Goal: Task Accomplishment & Management: Manage account settings

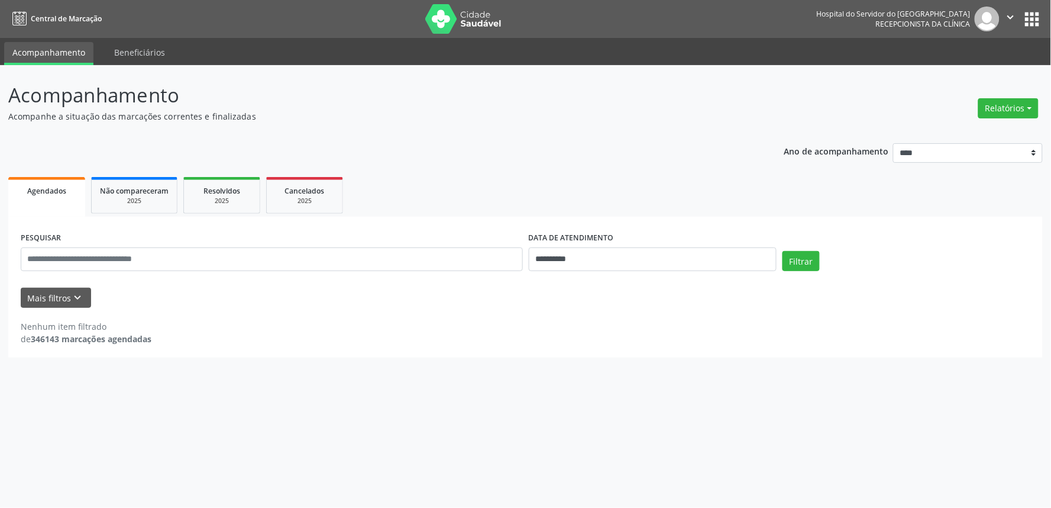
click at [77, 293] on icon "keyboard_arrow_down" at bounding box center [78, 297] width 13 height 13
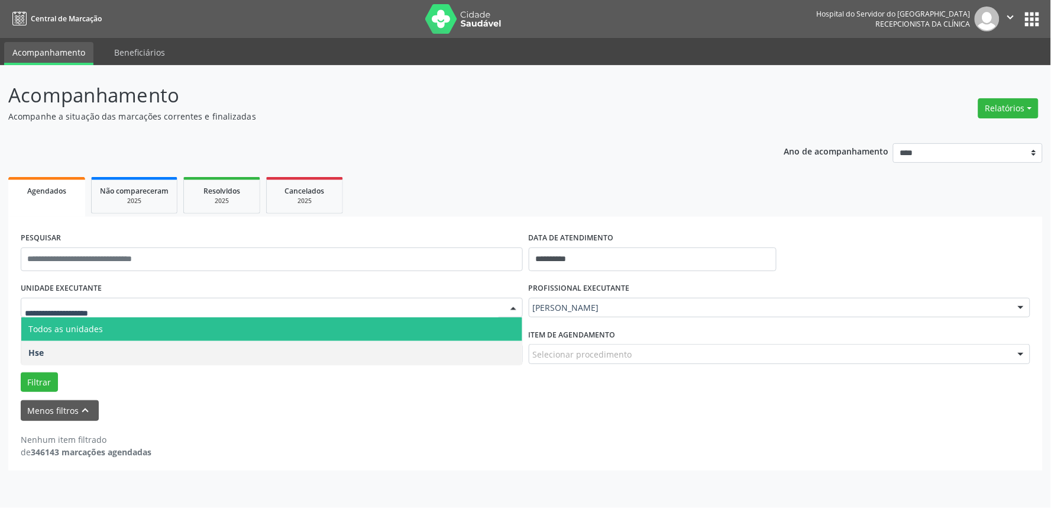
click at [509, 306] on div at bounding box center [514, 308] width 18 height 20
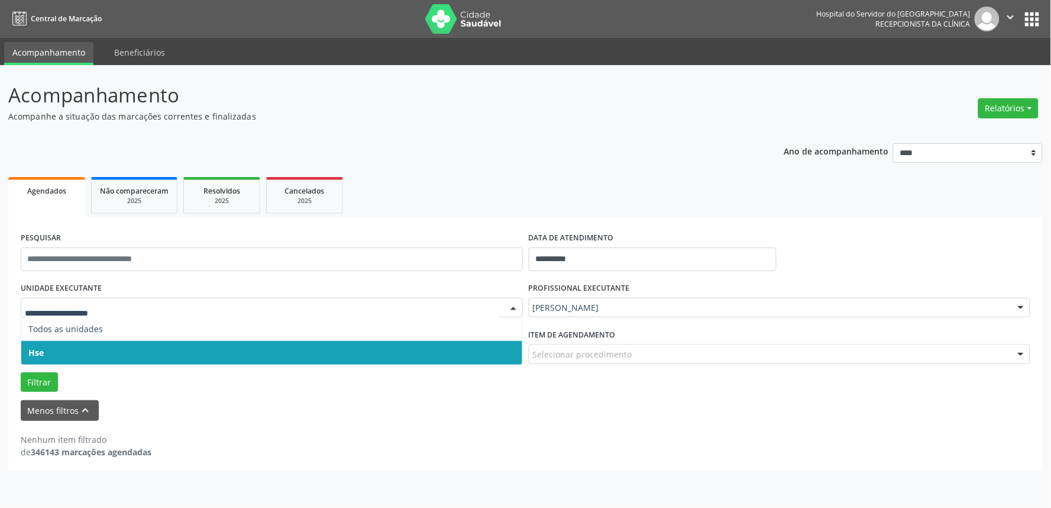
click at [498, 354] on span "Hse" at bounding box center [271, 353] width 501 height 24
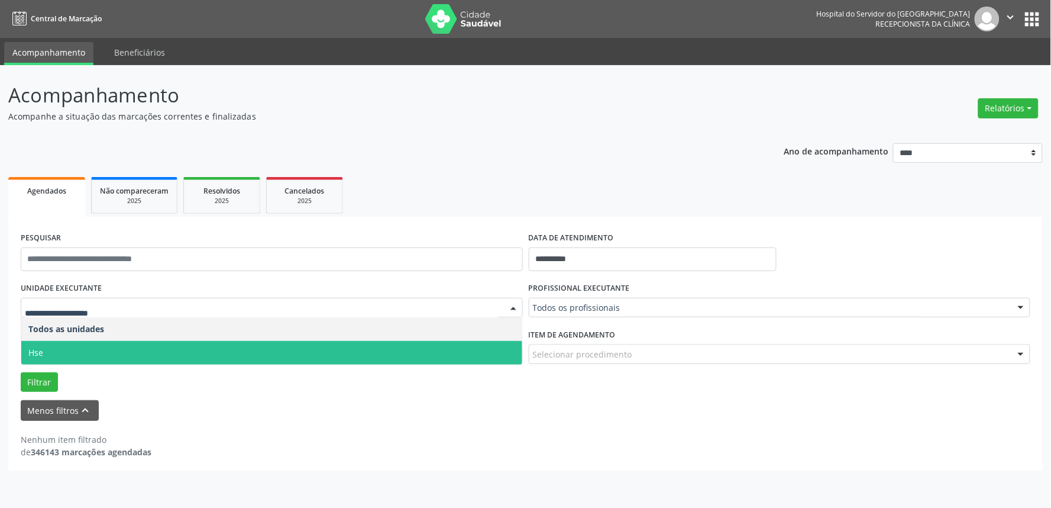
click at [506, 302] on div at bounding box center [514, 308] width 18 height 20
click at [497, 347] on span "Hse" at bounding box center [271, 353] width 501 height 24
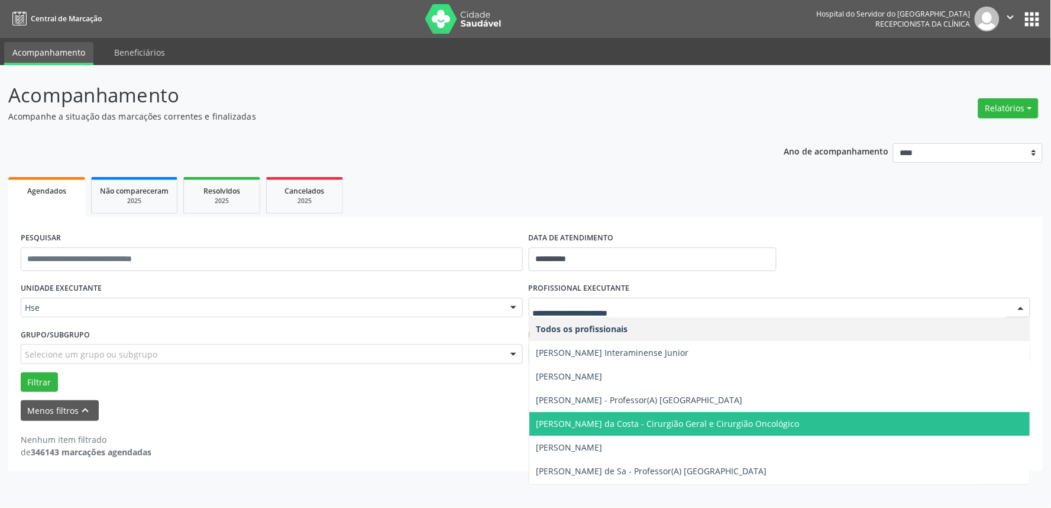
click at [1024, 306] on div at bounding box center [1021, 308] width 18 height 20
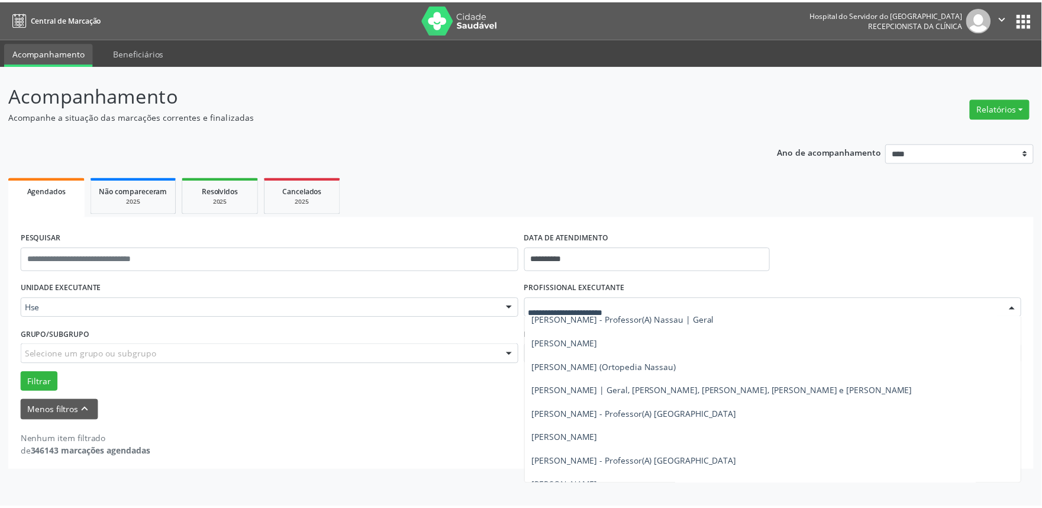
scroll to position [177, 0]
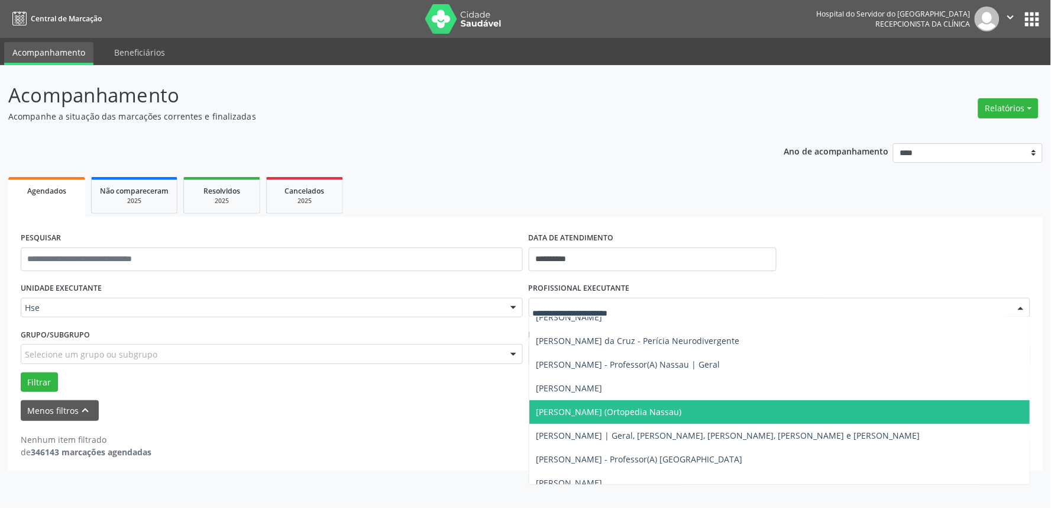
click at [645, 403] on span "[PERSON_NAME] (Ortopedia Nassau)" at bounding box center [779, 412] width 501 height 24
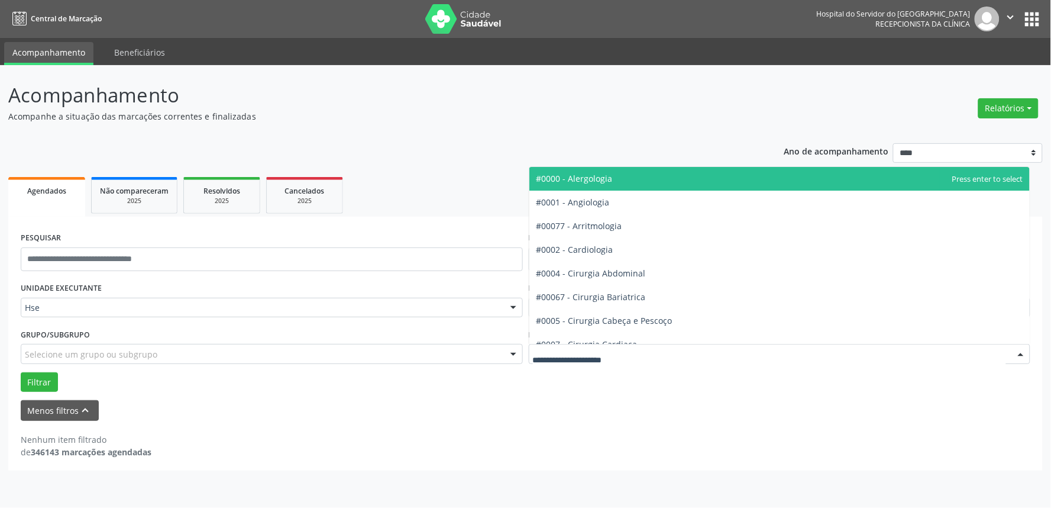
click at [1024, 353] on div at bounding box center [1021, 354] width 18 height 20
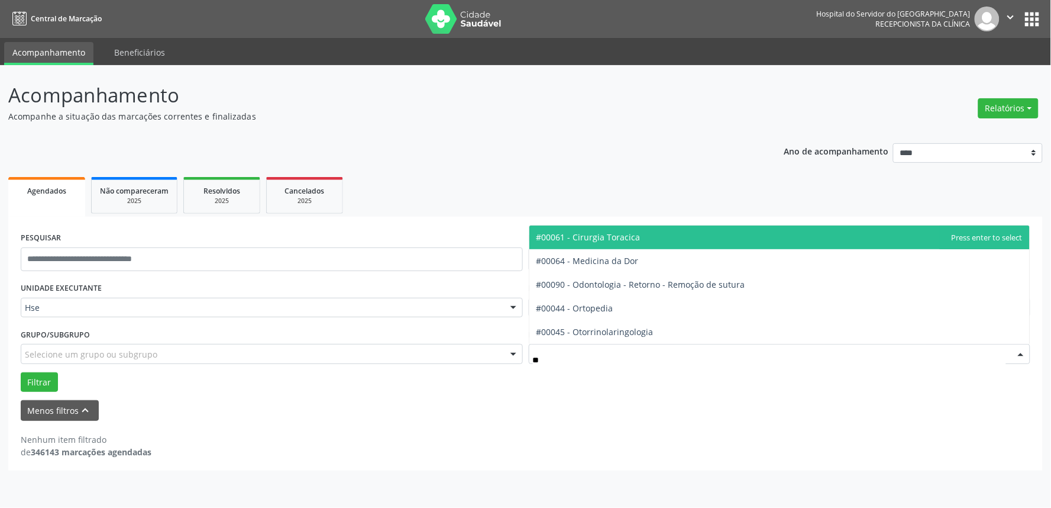
type input "***"
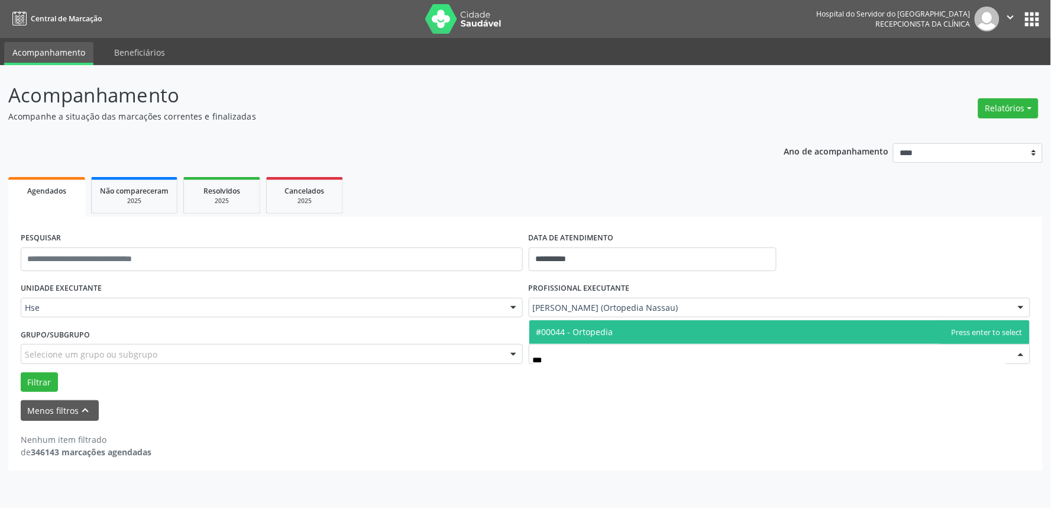
click at [661, 327] on span "#00044 - Ortopedia" at bounding box center [779, 332] width 501 height 24
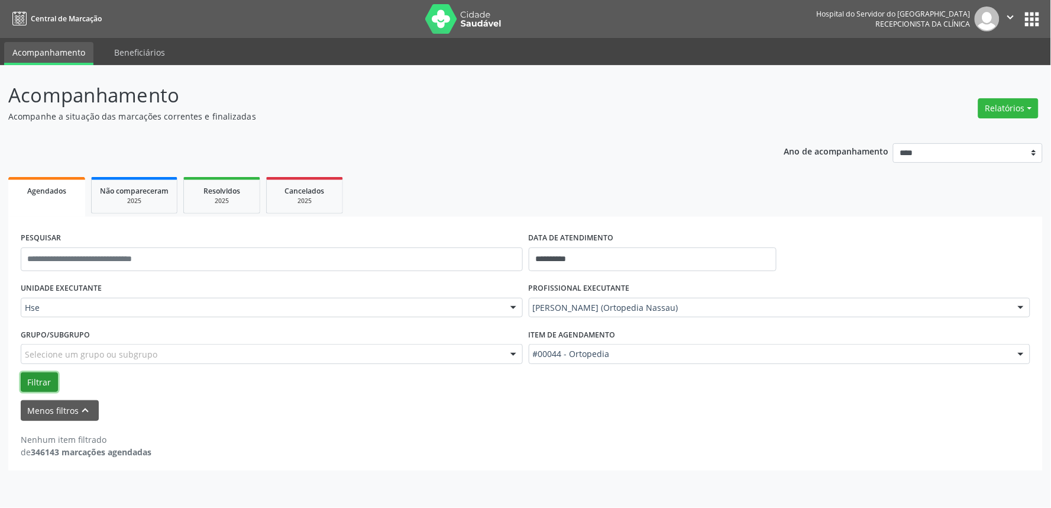
click at [32, 380] on button "Filtrar" at bounding box center [39, 382] width 37 height 20
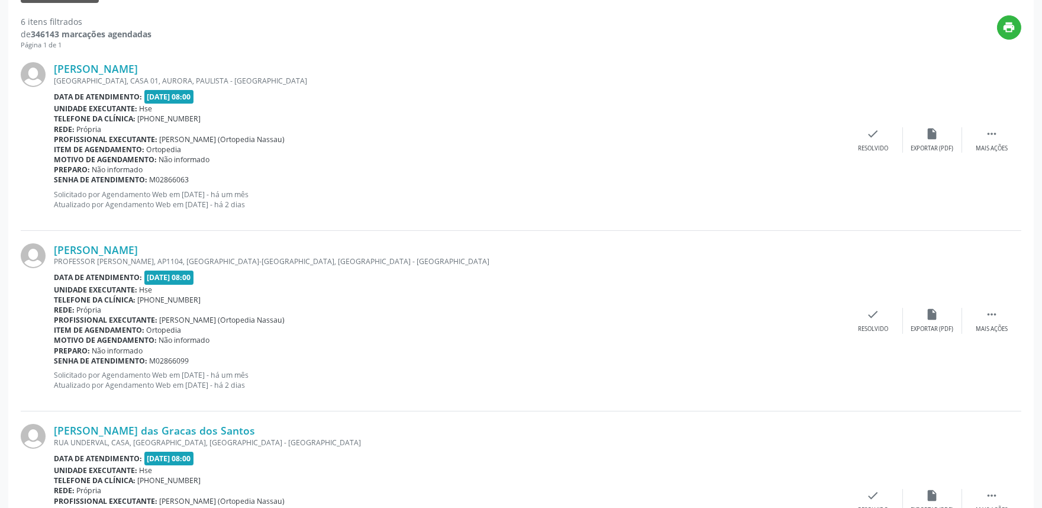
scroll to position [420, 0]
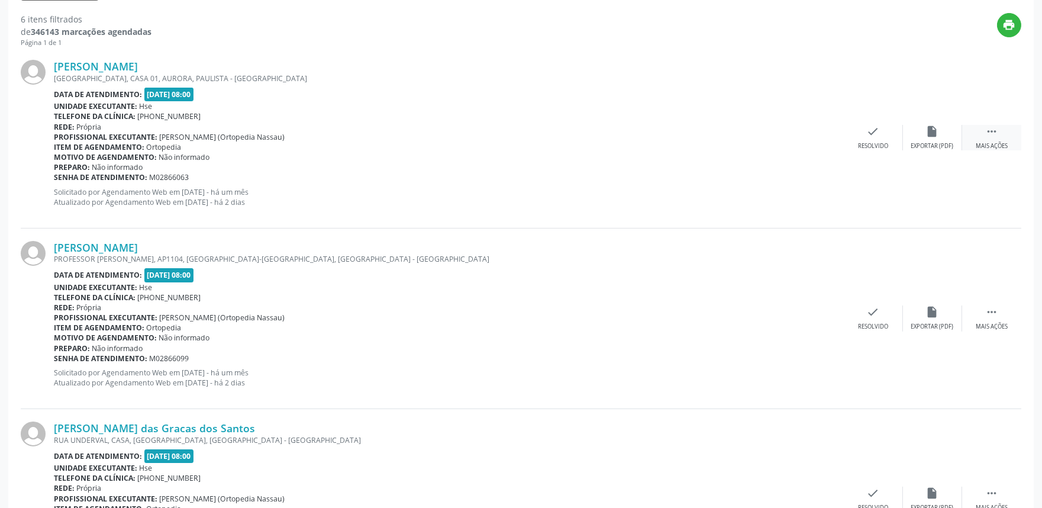
click at [996, 137] on icon "" at bounding box center [991, 131] width 13 height 13
click at [922, 131] on div "alarm_off Não compareceu" at bounding box center [932, 137] width 59 height 25
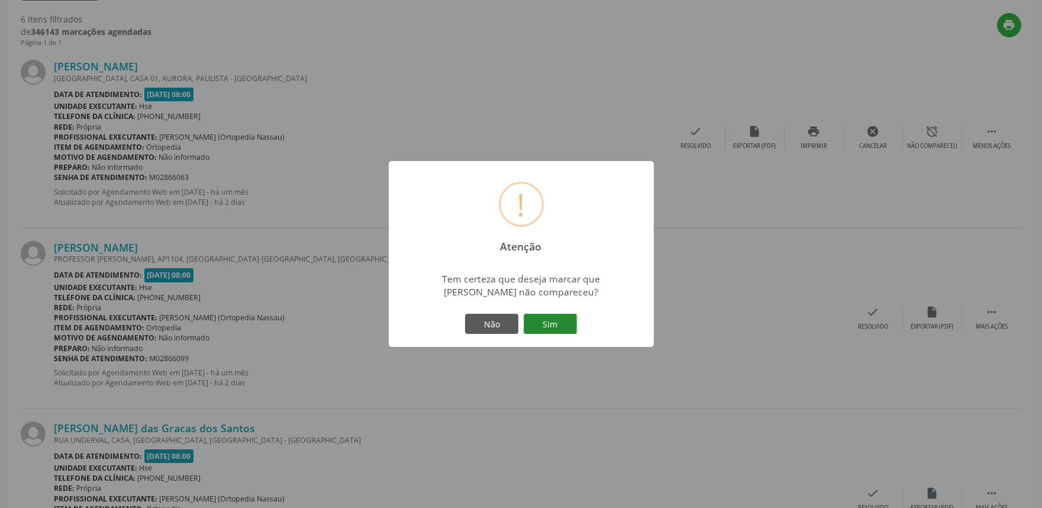
click at [551, 316] on button "Sim" at bounding box center [549, 323] width 53 height 20
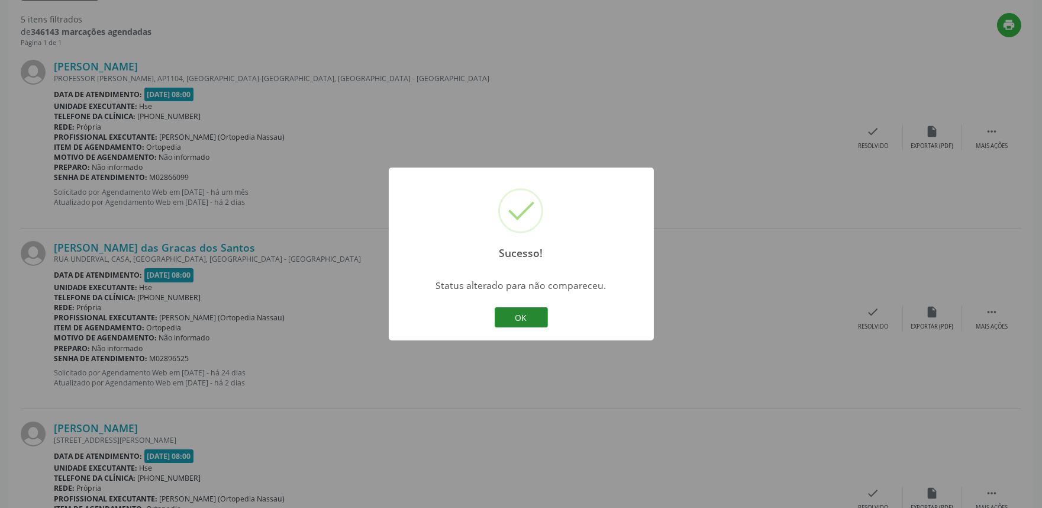
click at [535, 321] on button "OK" at bounding box center [521, 317] width 53 height 20
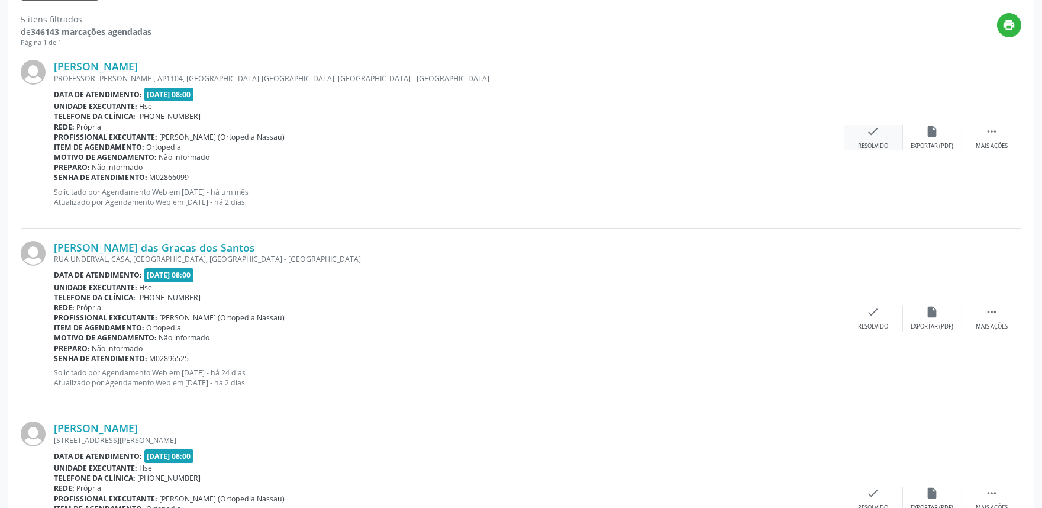
click at [882, 134] on div "check Resolvido" at bounding box center [872, 137] width 59 height 25
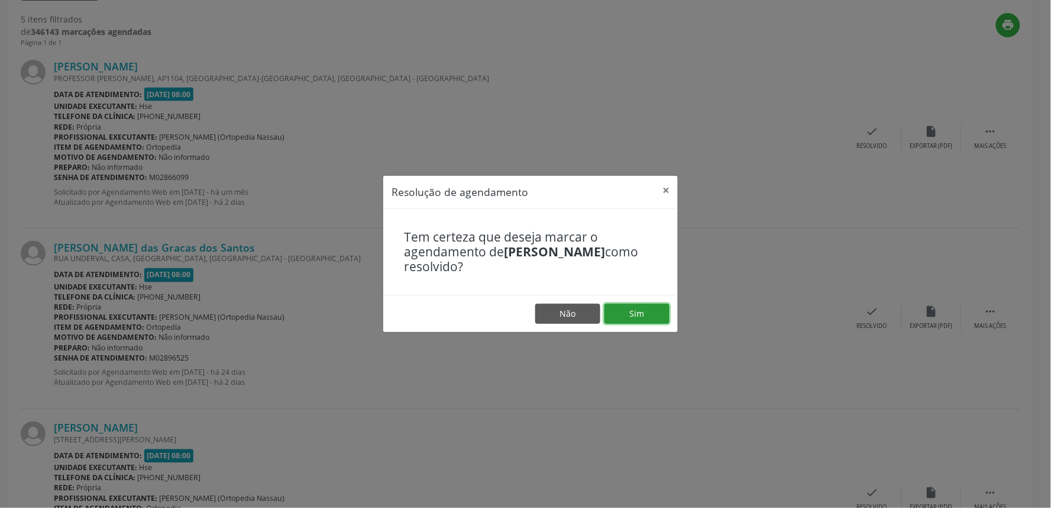
click at [642, 311] on button "Sim" at bounding box center [637, 313] width 65 height 20
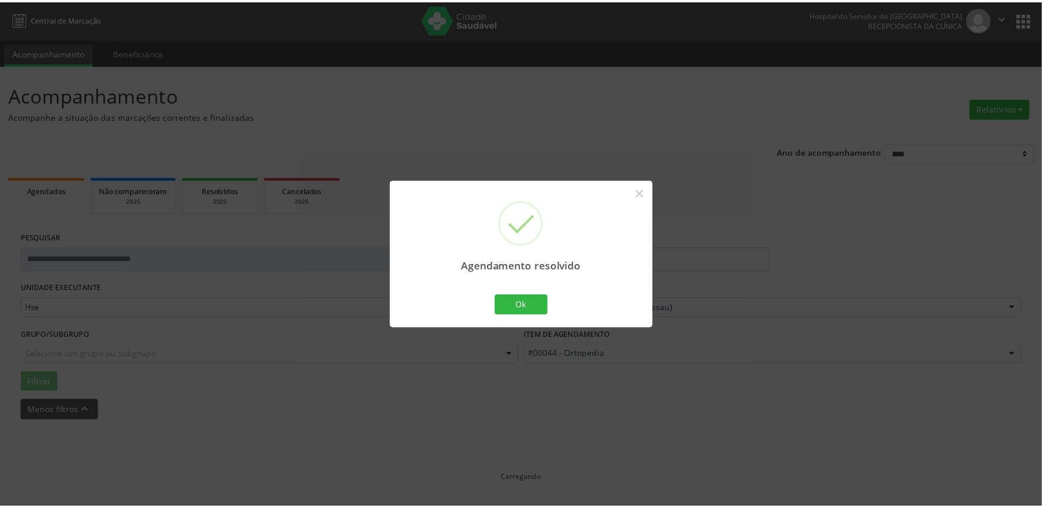
scroll to position [0, 0]
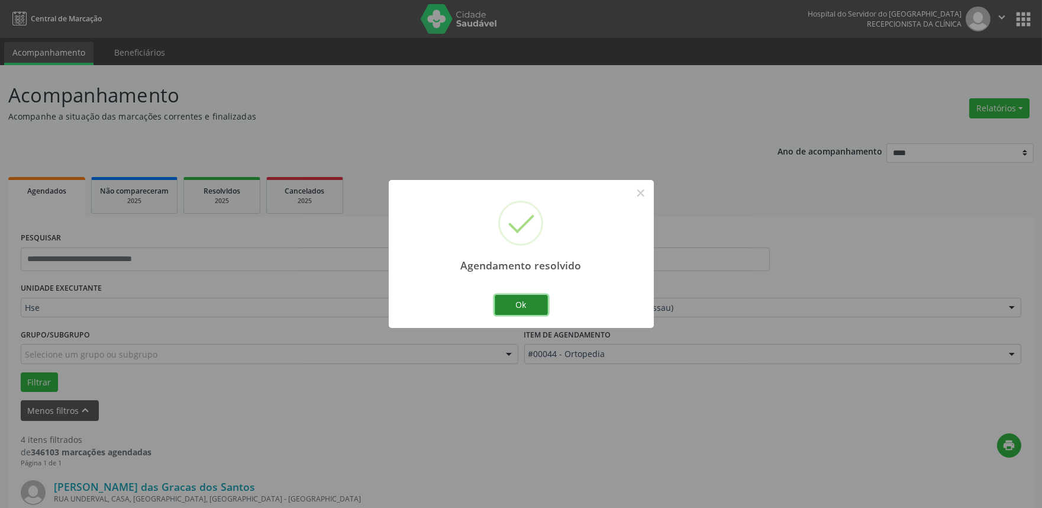
click at [519, 297] on button "Ok" at bounding box center [521, 305] width 53 height 20
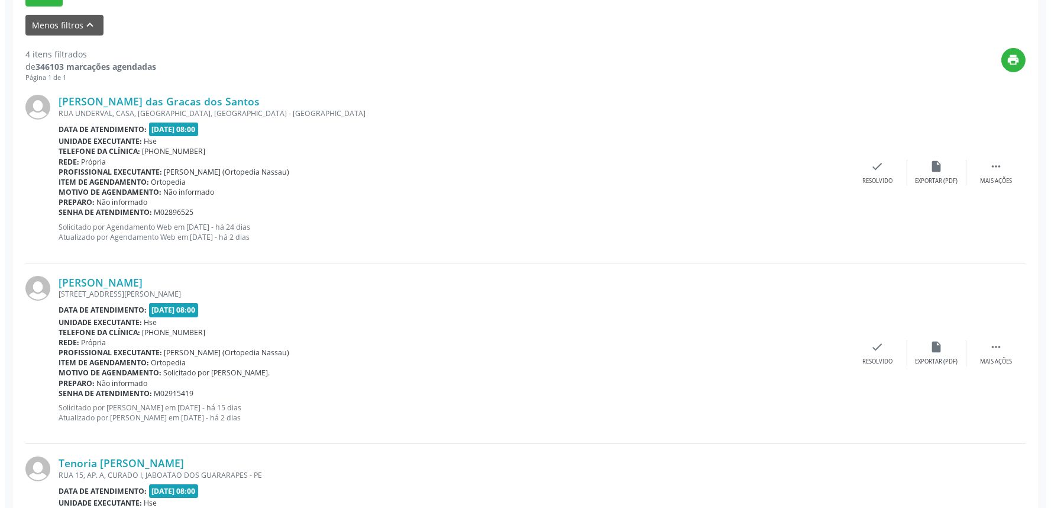
scroll to position [393, 0]
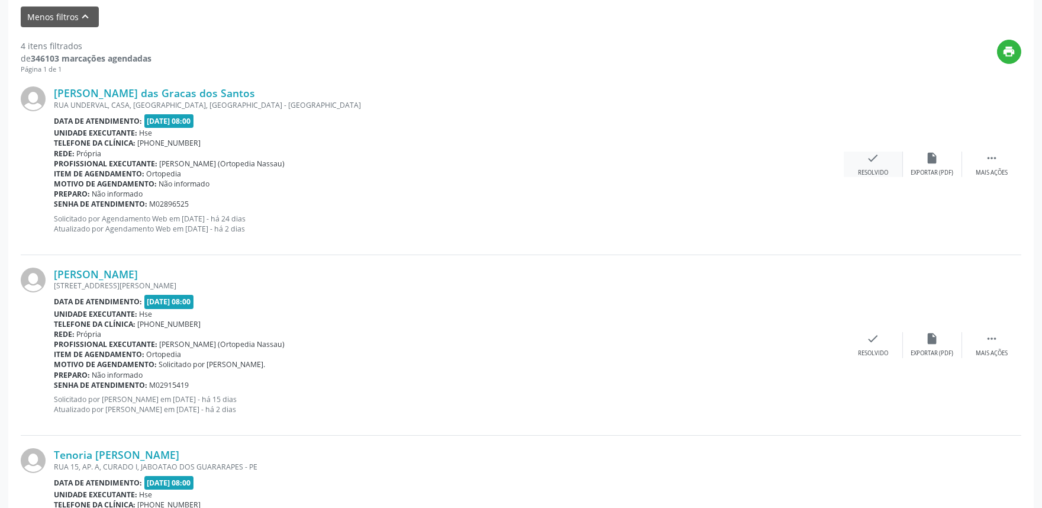
click at [870, 164] on div "check Resolvido" at bounding box center [872, 163] width 59 height 25
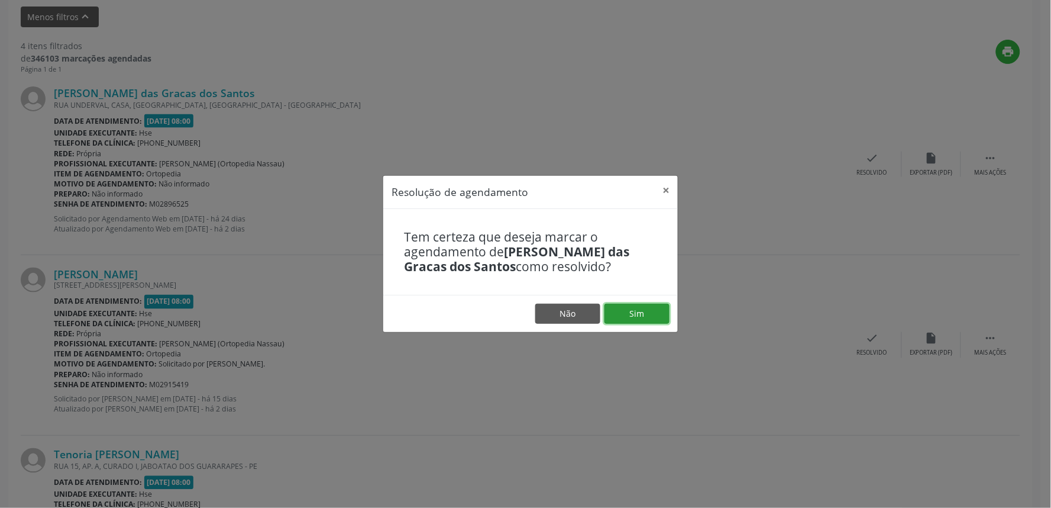
click at [639, 312] on button "Sim" at bounding box center [637, 313] width 65 height 20
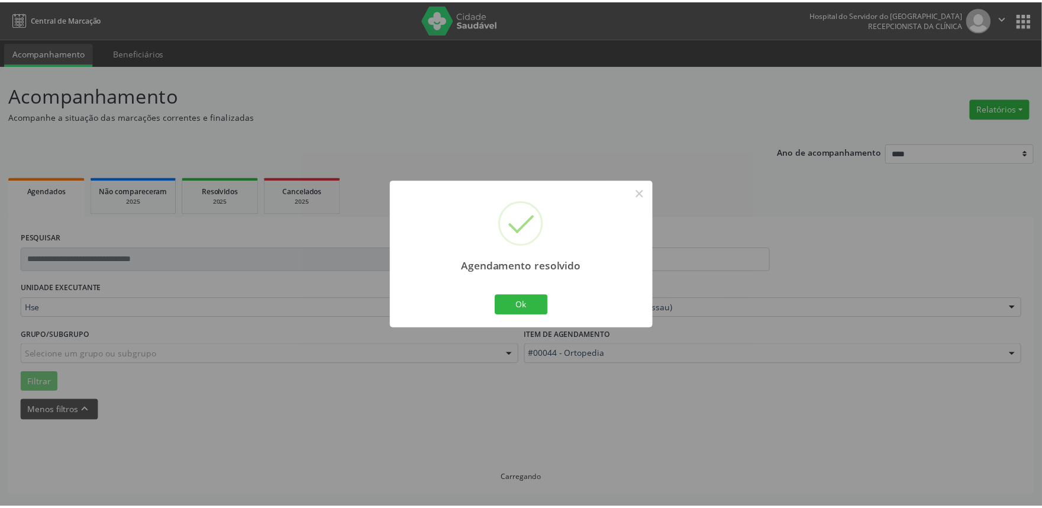
scroll to position [0, 0]
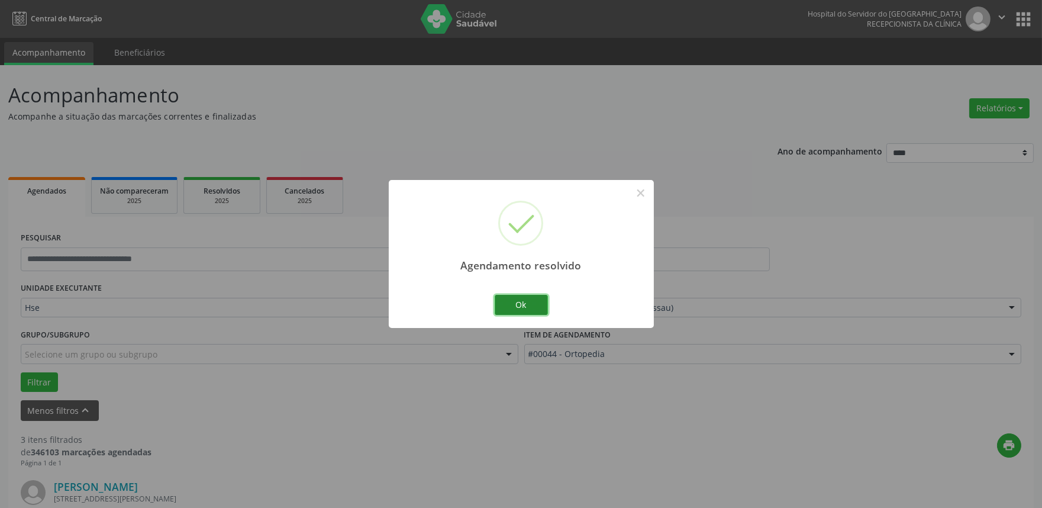
click at [528, 300] on button "Ok" at bounding box center [521, 305] width 53 height 20
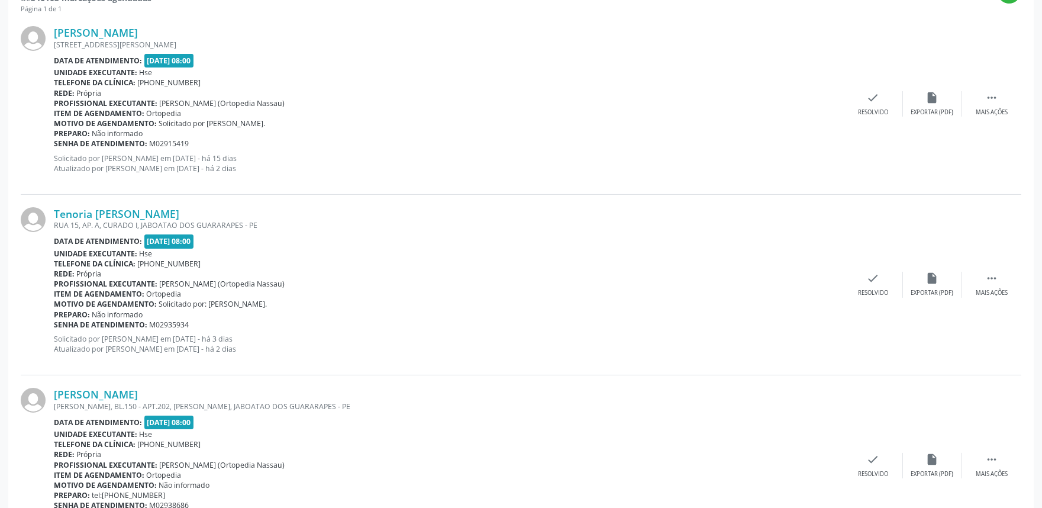
scroll to position [453, 0]
click at [991, 101] on icon "" at bounding box center [991, 98] width 13 height 13
click at [939, 103] on div "alarm_off Não compareceu" at bounding box center [932, 104] width 59 height 25
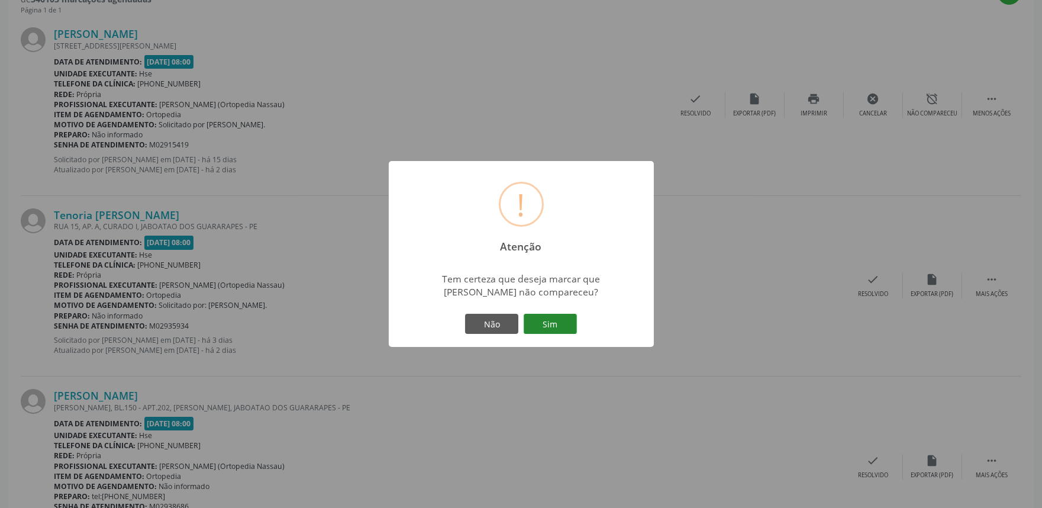
click at [555, 324] on button "Sim" at bounding box center [549, 323] width 53 height 20
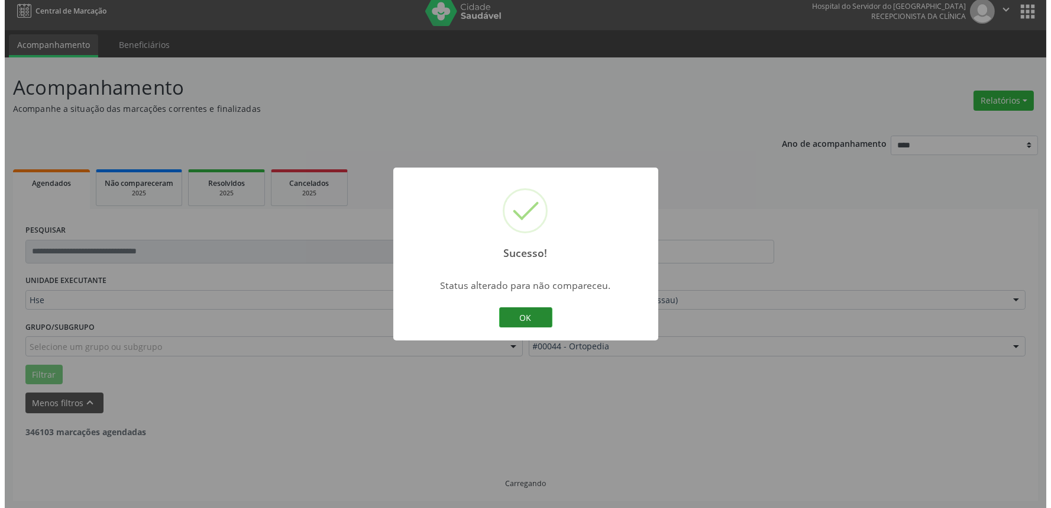
scroll to position [340, 0]
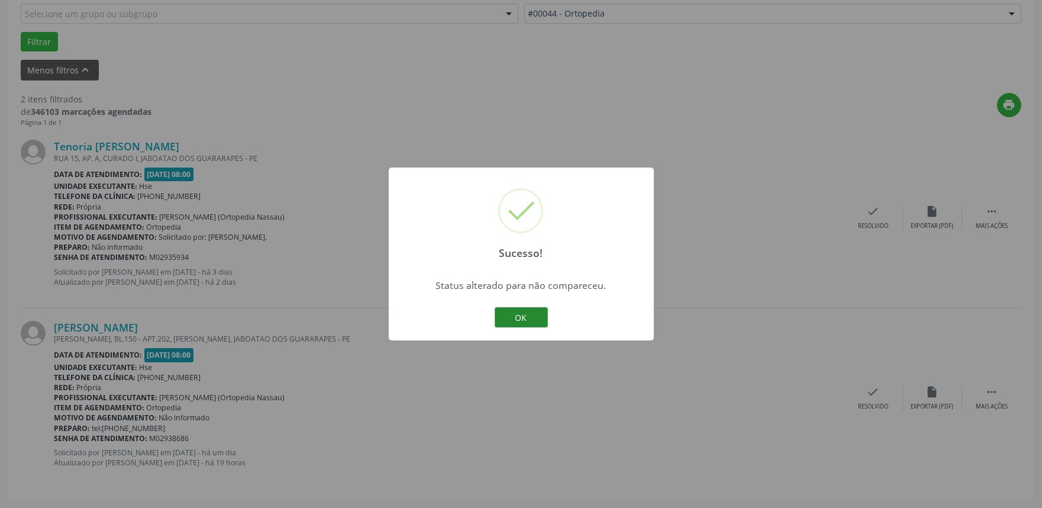
click at [534, 309] on button "OK" at bounding box center [521, 317] width 53 height 20
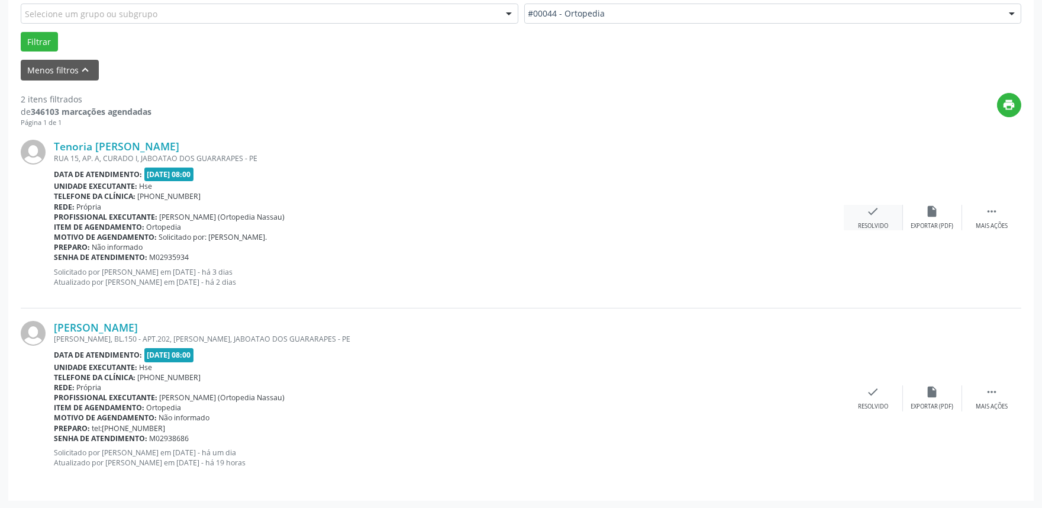
click at [873, 205] on icon "check" at bounding box center [873, 211] width 13 height 13
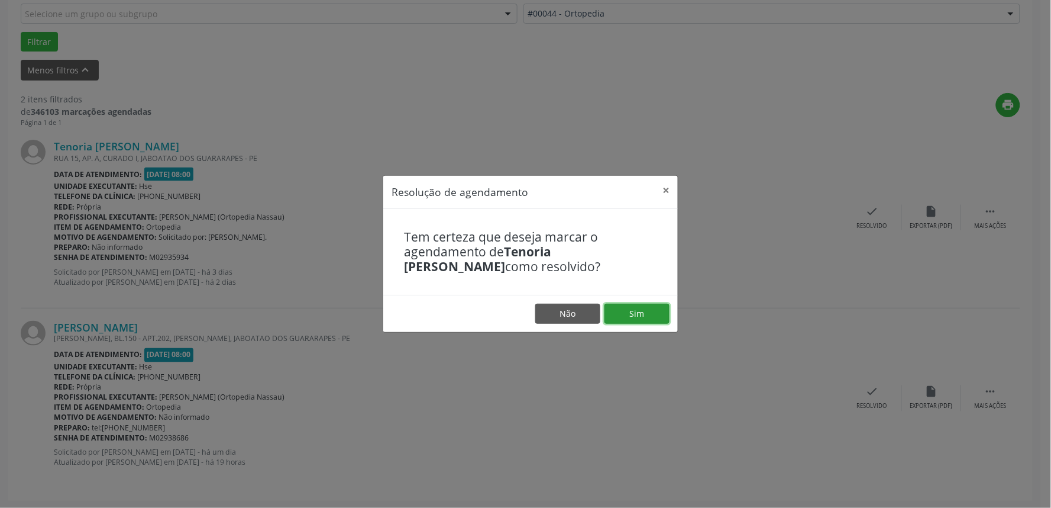
click at [641, 309] on button "Sim" at bounding box center [637, 313] width 65 height 20
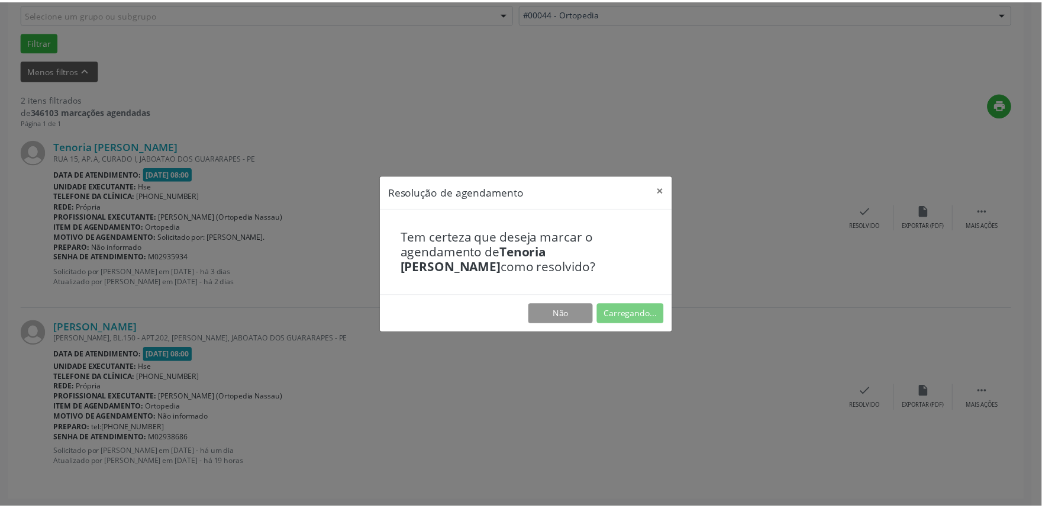
scroll to position [0, 0]
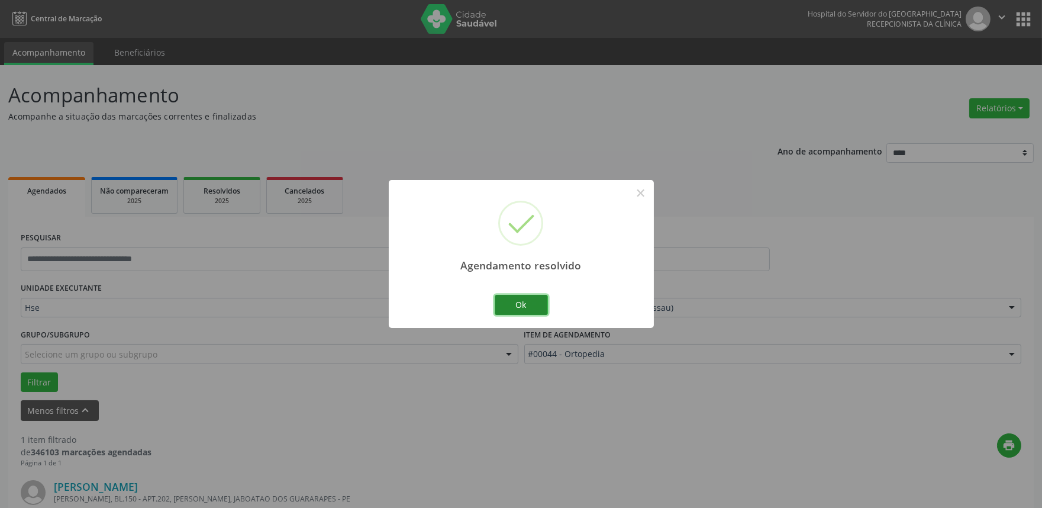
click at [521, 299] on button "Ok" at bounding box center [521, 305] width 53 height 20
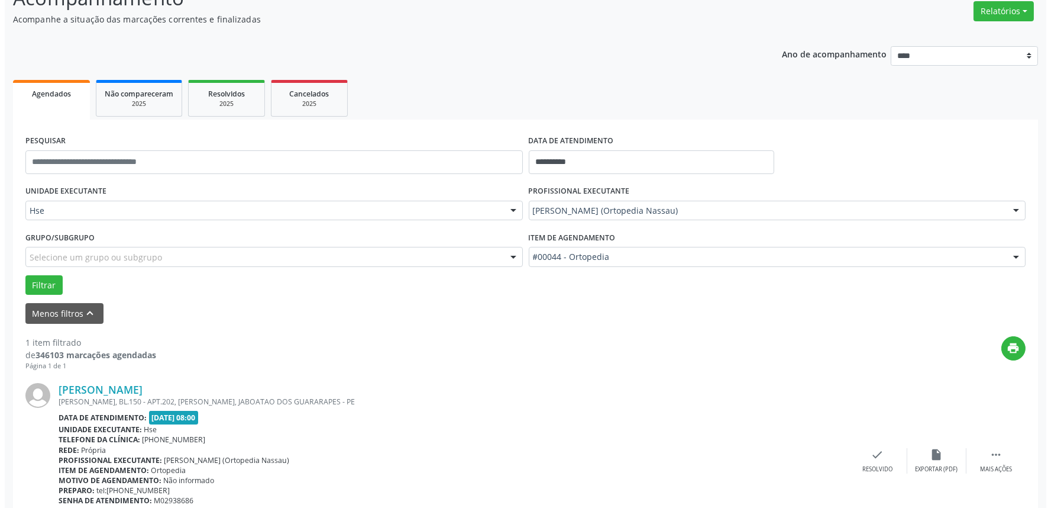
scroll to position [160, 0]
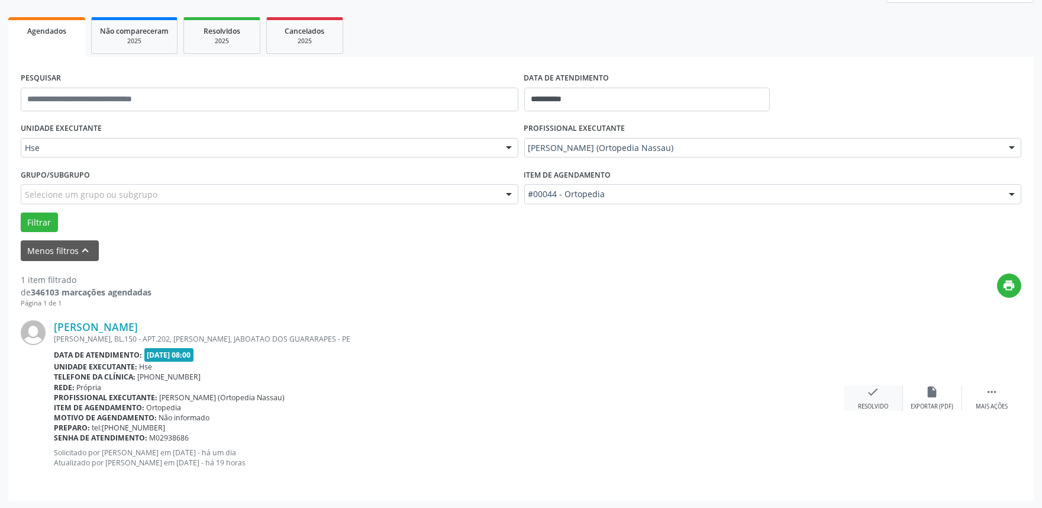
click at [877, 387] on icon "check" at bounding box center [873, 391] width 13 height 13
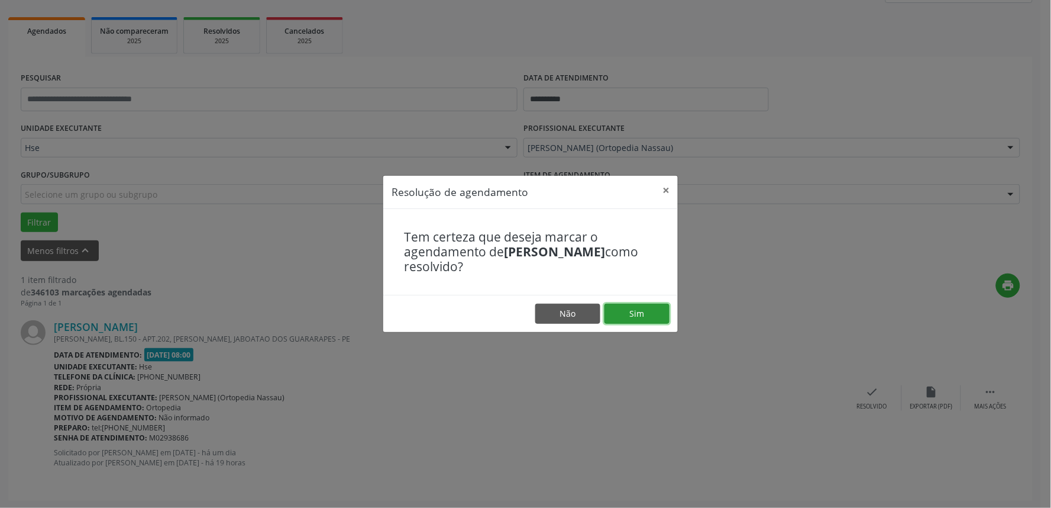
click at [642, 315] on button "Sim" at bounding box center [637, 313] width 65 height 20
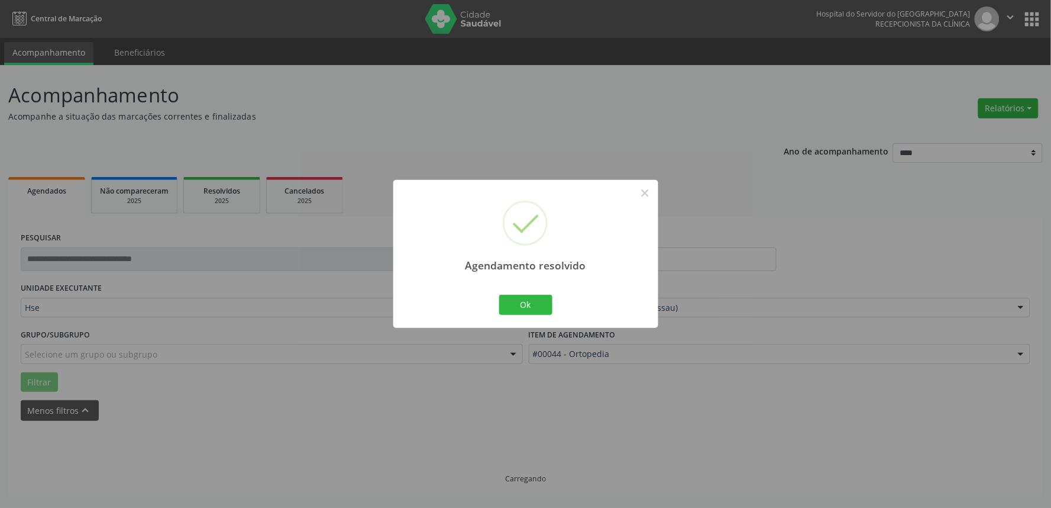
scroll to position [0, 0]
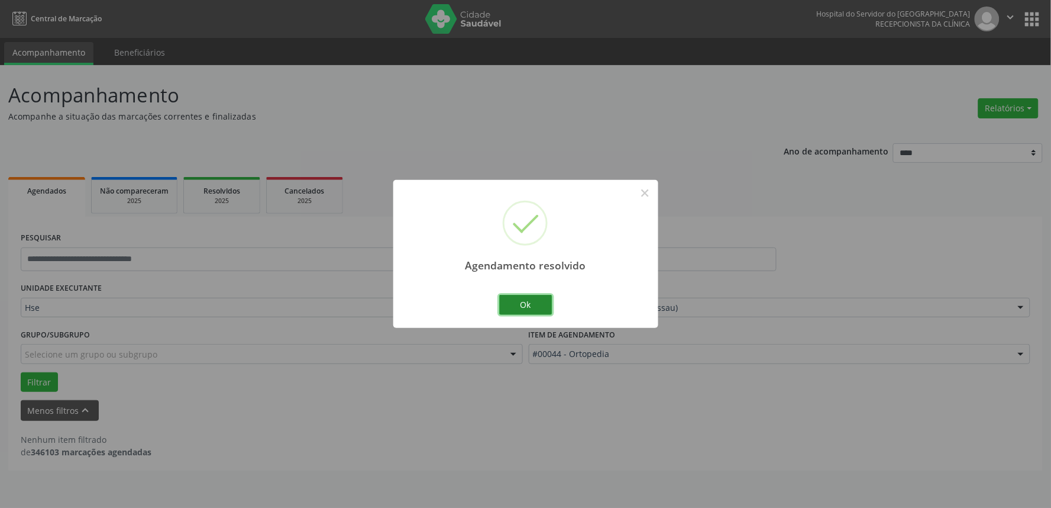
click at [519, 302] on button "Ok" at bounding box center [525, 305] width 53 height 20
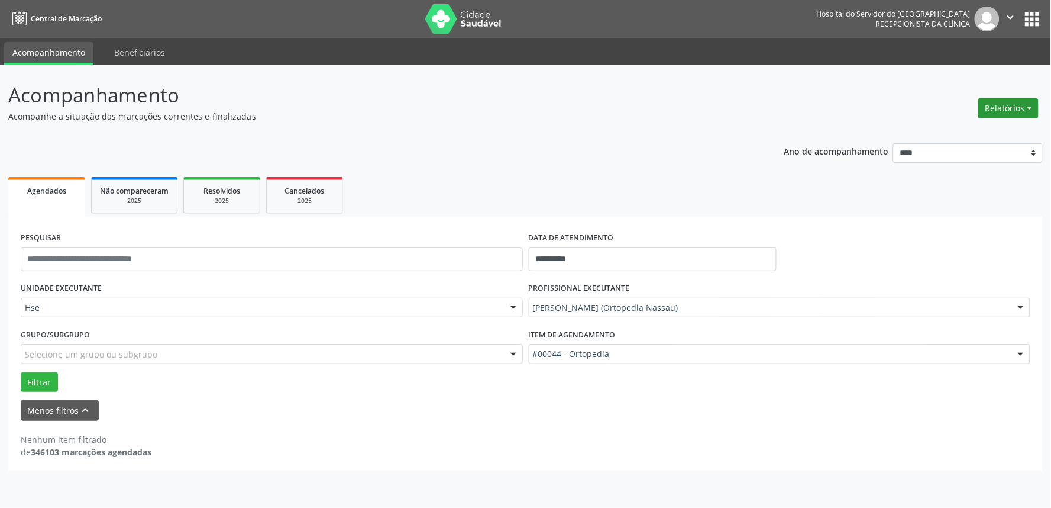
click at [996, 105] on button "Relatórios" at bounding box center [1008, 108] width 60 height 20
click at [975, 130] on link "Agendamentos" at bounding box center [975, 133] width 127 height 17
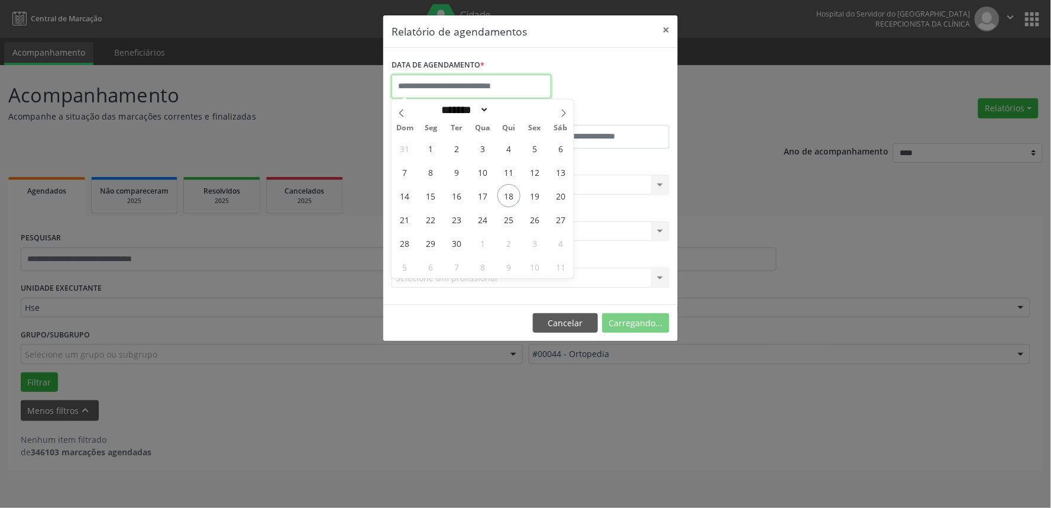
click at [481, 89] on input "text" at bounding box center [472, 87] width 160 height 24
click at [534, 193] on span "19" at bounding box center [534, 195] width 23 height 23
type input "**********"
click at [534, 193] on span "19" at bounding box center [534, 195] width 23 height 23
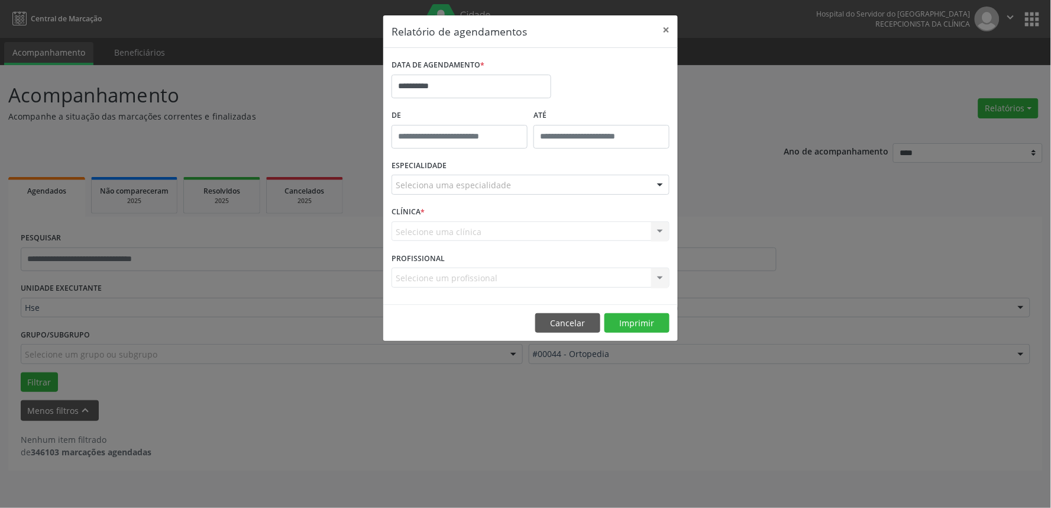
click at [661, 184] on div at bounding box center [660, 185] width 18 height 20
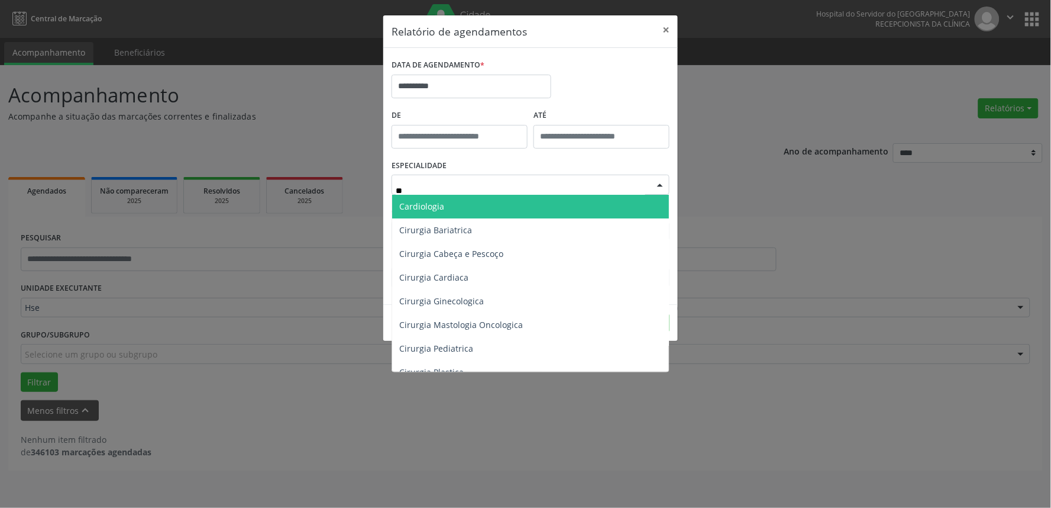
type input "***"
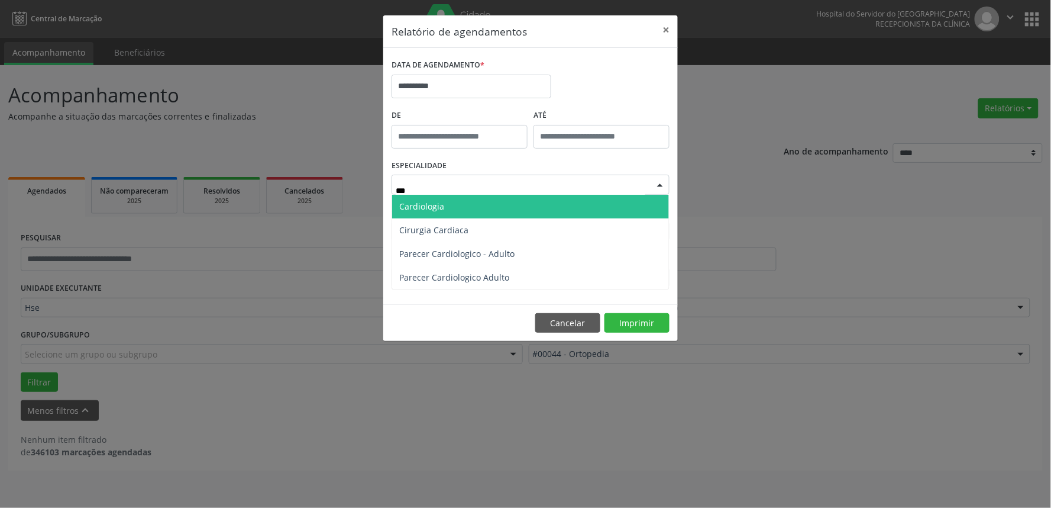
click at [428, 205] on span "Cardiologia" at bounding box center [421, 206] width 45 height 11
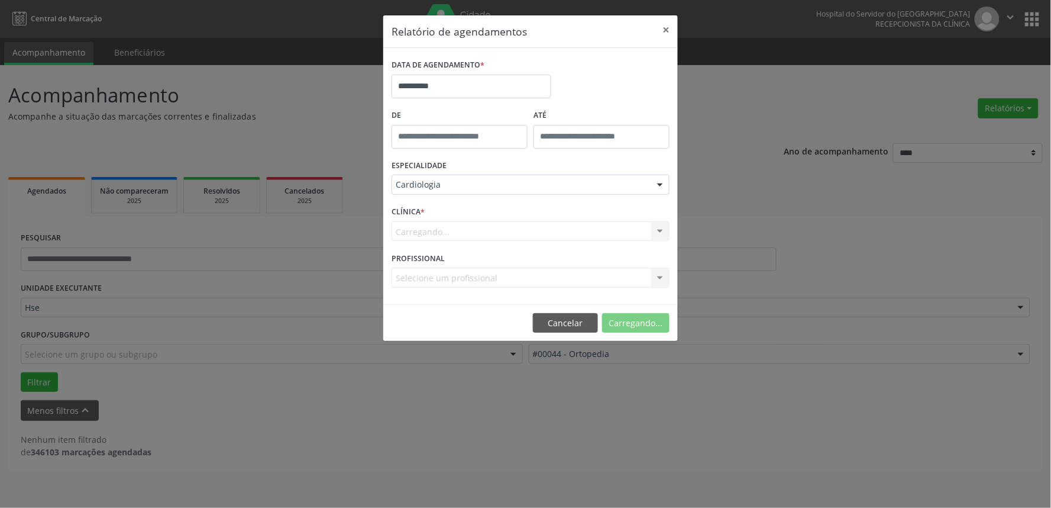
click at [662, 230] on div "Carregando... Hse Nenhum resultado encontrado para: " " Não há nenhuma opção pa…" at bounding box center [531, 231] width 278 height 20
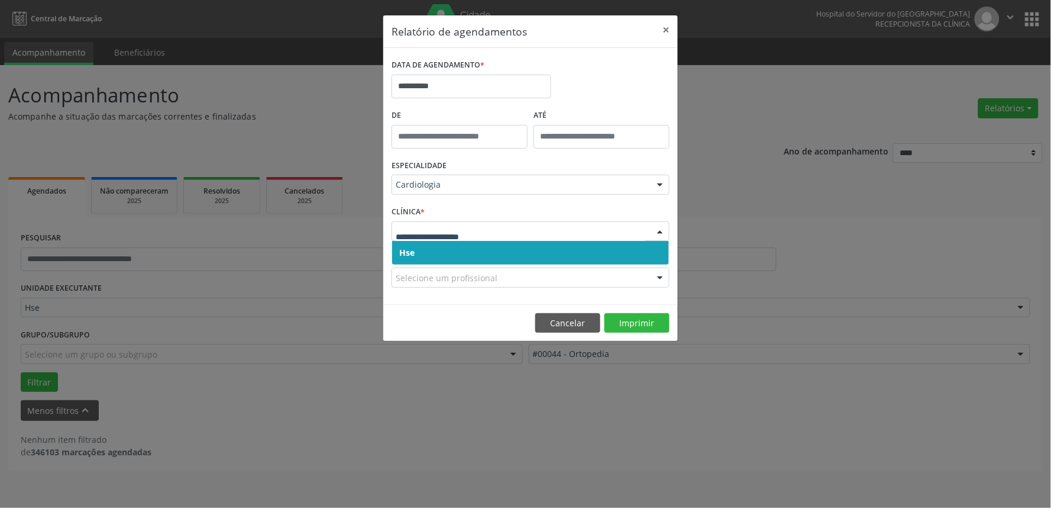
click at [662, 228] on div at bounding box center [660, 232] width 18 height 20
click at [655, 250] on span "Hse" at bounding box center [530, 253] width 277 height 24
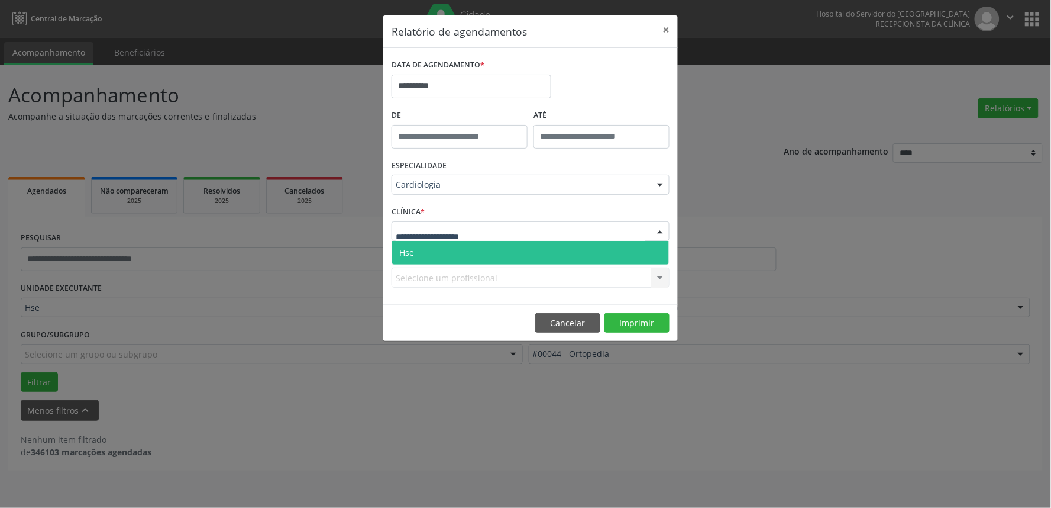
click at [657, 231] on div at bounding box center [660, 232] width 18 height 20
click at [655, 244] on span "Hse" at bounding box center [530, 253] width 277 height 24
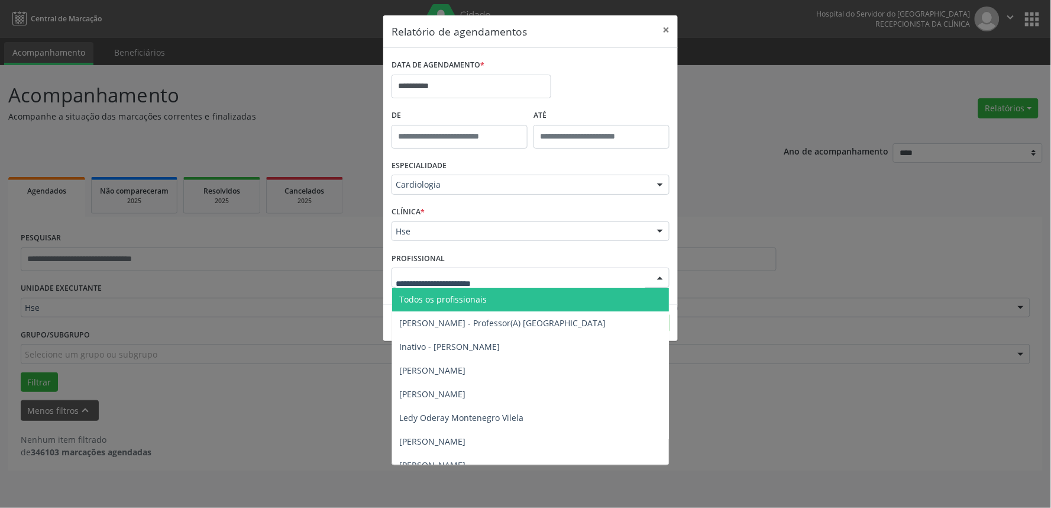
click at [659, 274] on div at bounding box center [660, 278] width 18 height 20
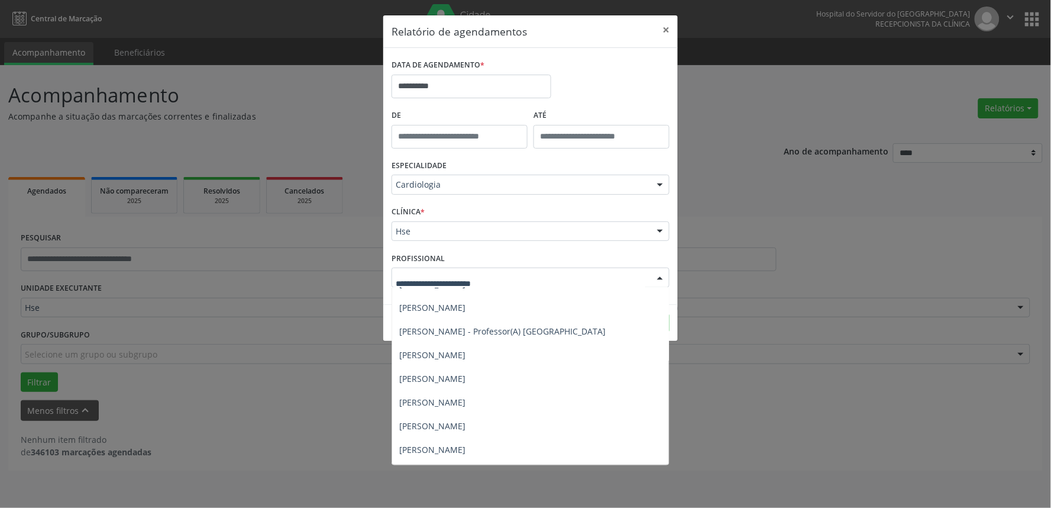
scroll to position [240, 0]
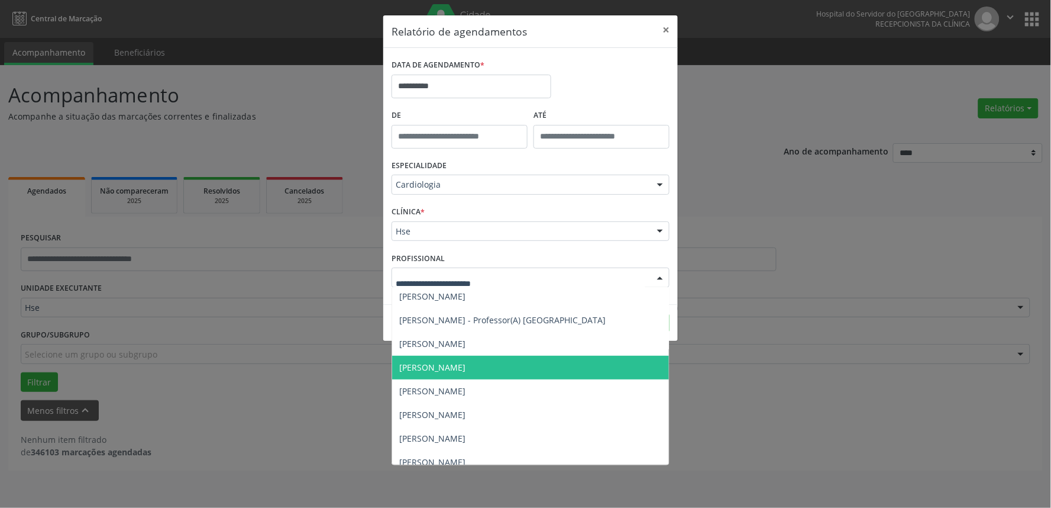
click at [466, 362] on span "[PERSON_NAME]" at bounding box center [432, 366] width 66 height 11
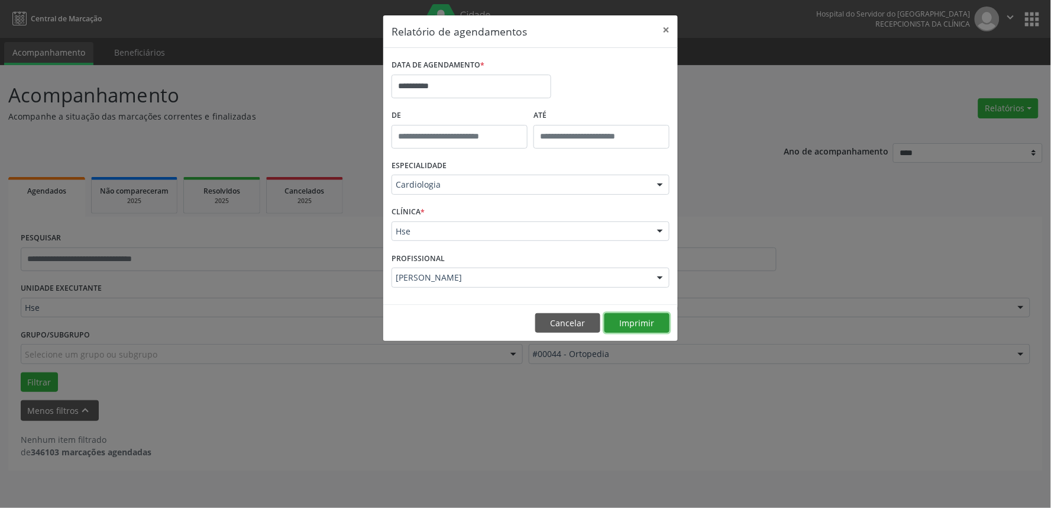
click at [643, 318] on button "Imprimir" at bounding box center [637, 323] width 65 height 20
click at [667, 27] on button "×" at bounding box center [666, 29] width 24 height 29
